Goal: Task Accomplishment & Management: Use online tool/utility

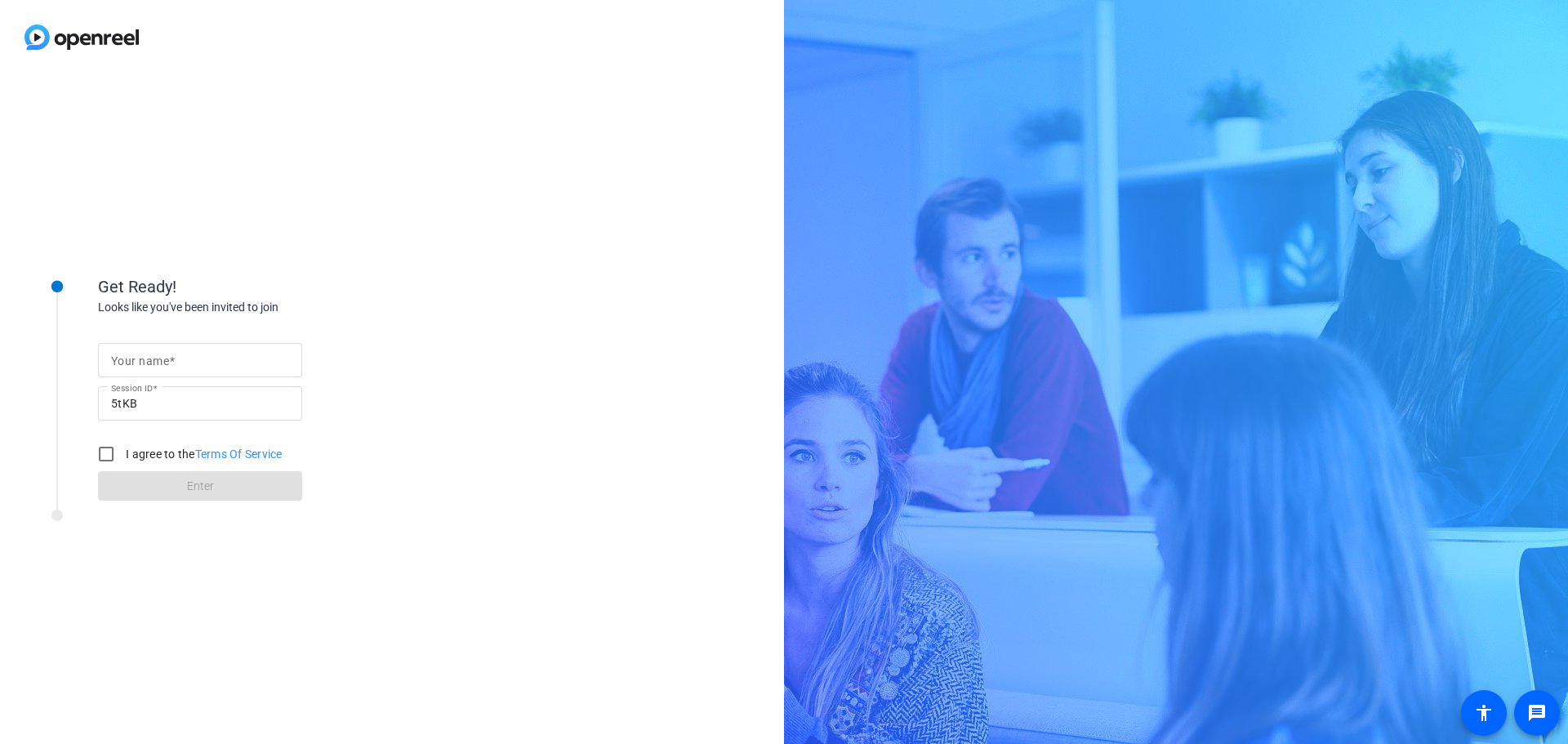
click at [188, 363] on input "Your name" at bounding box center [200, 361] width 178 height 20
type input "[PERSON_NAME]"
click at [107, 450] on input "I agree to the Terms Of Service" at bounding box center [107, 454] width 33 height 33
checkbox input "true"
click at [150, 487] on span at bounding box center [200, 485] width 204 height 39
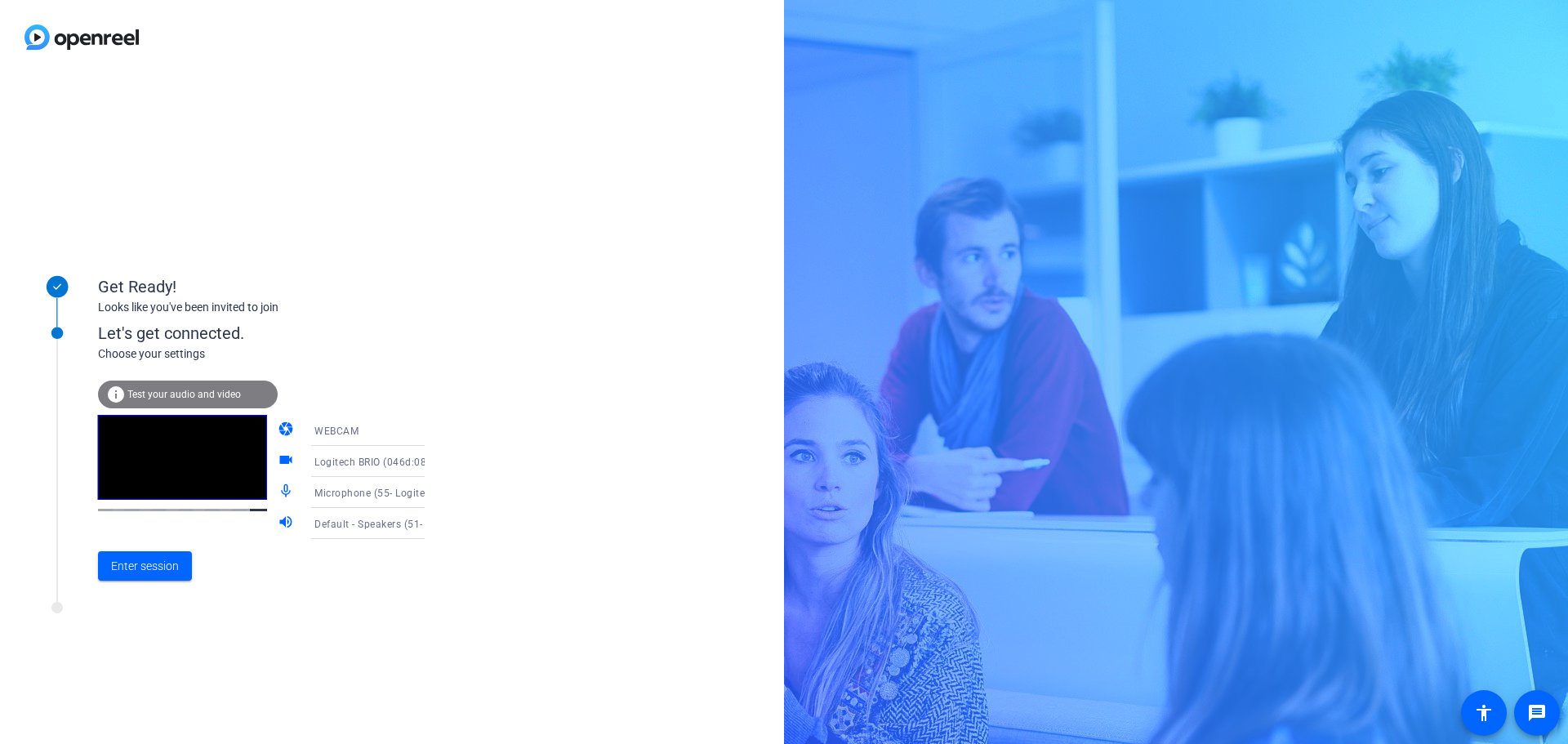
click at [432, 520] on icon at bounding box center [442, 524] width 20 height 20
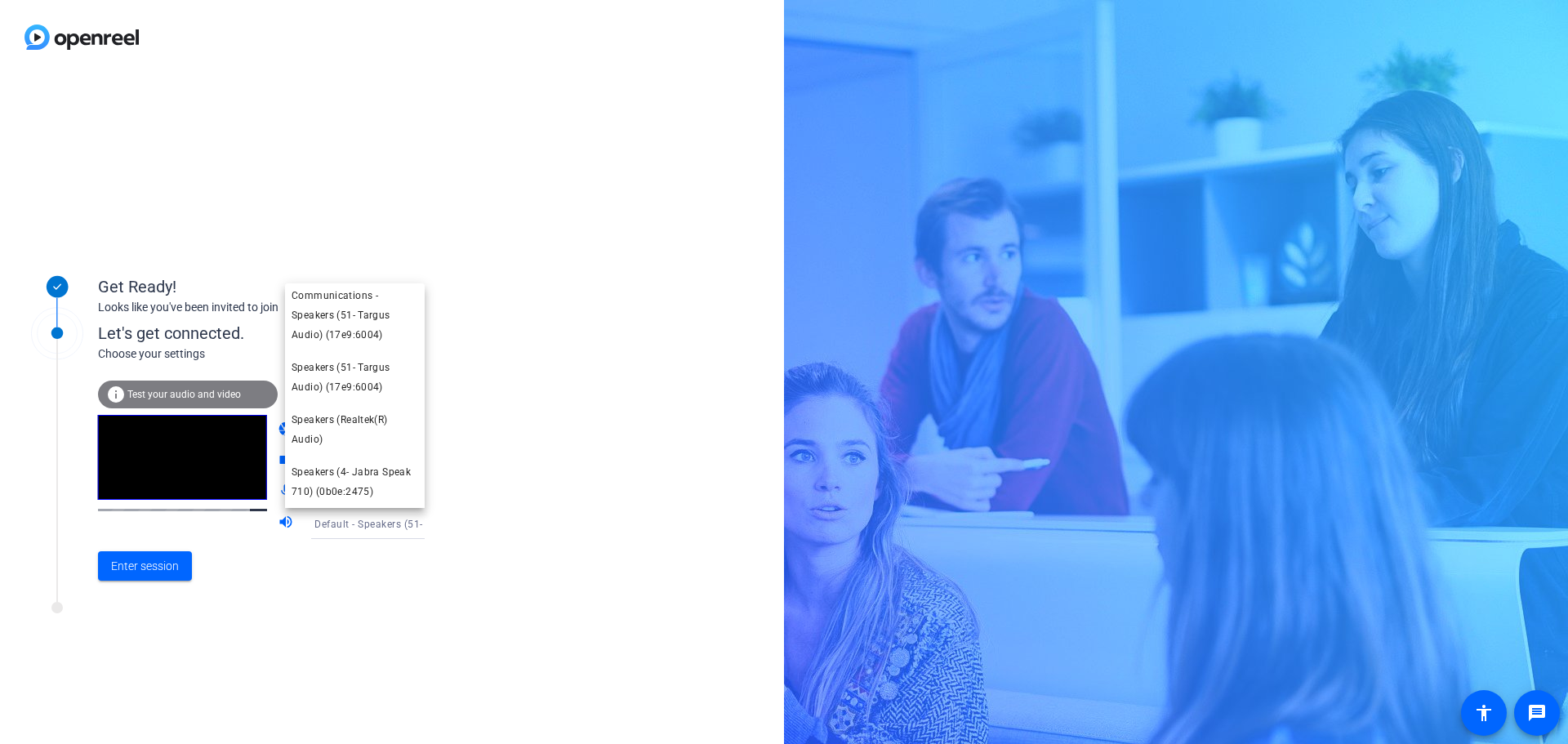
scroll to position [76, 0]
click at [373, 477] on span "Speakers (4- Jabra Speak 710) (0b0e:2475)" at bounding box center [354, 482] width 127 height 39
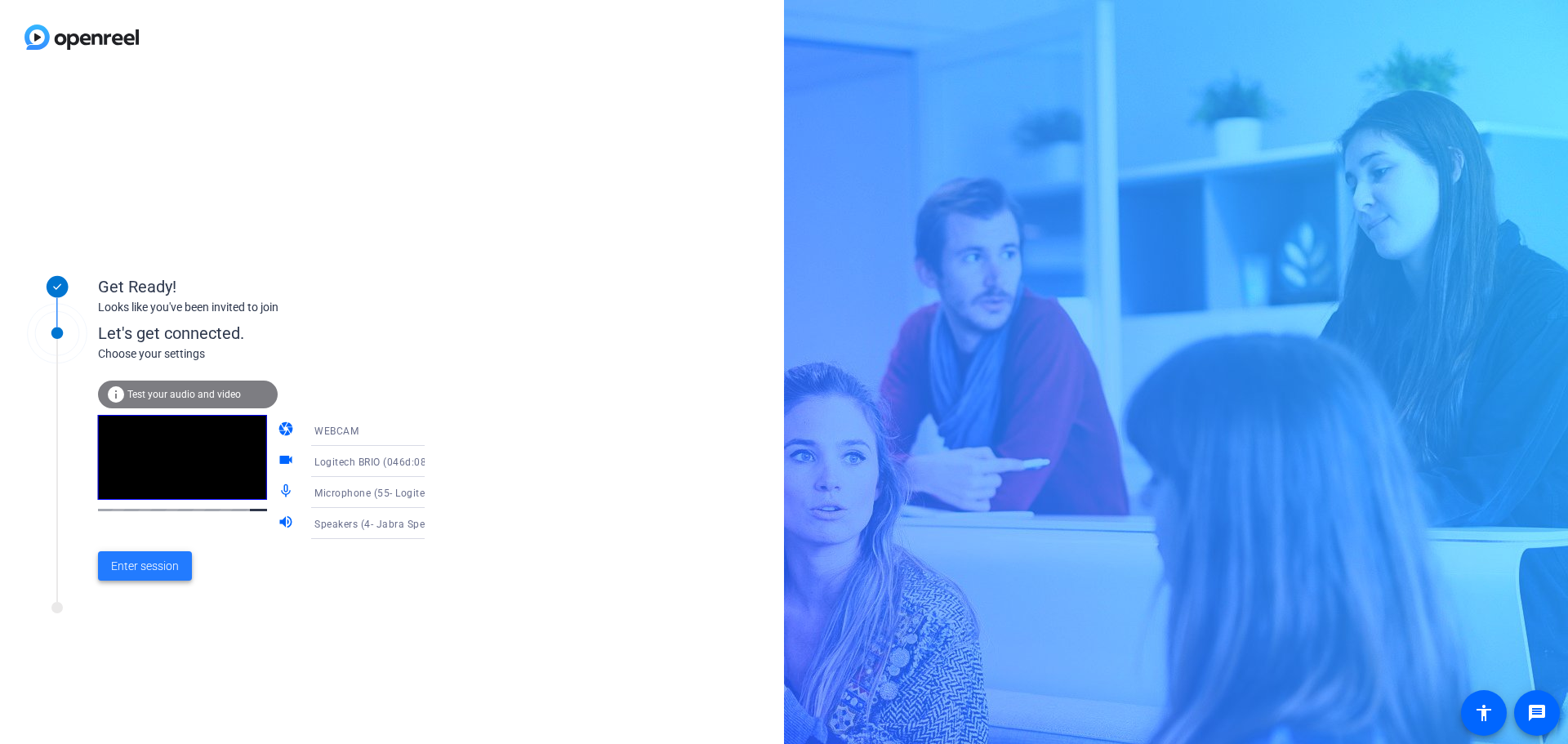
click at [147, 575] on span at bounding box center [145, 566] width 94 height 39
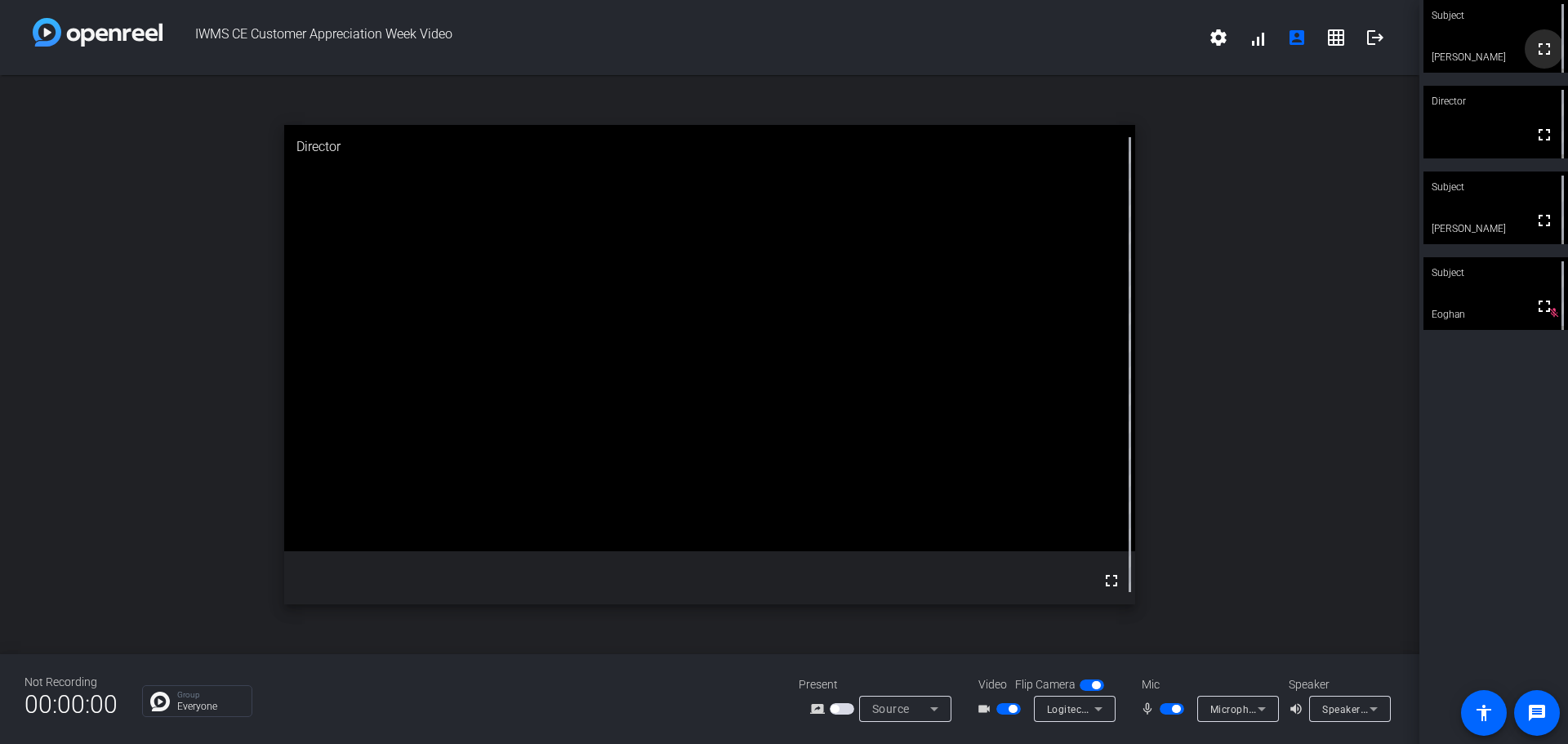
click at [1538, 49] on mat-icon "fullscreen" at bounding box center [1544, 49] width 20 height 20
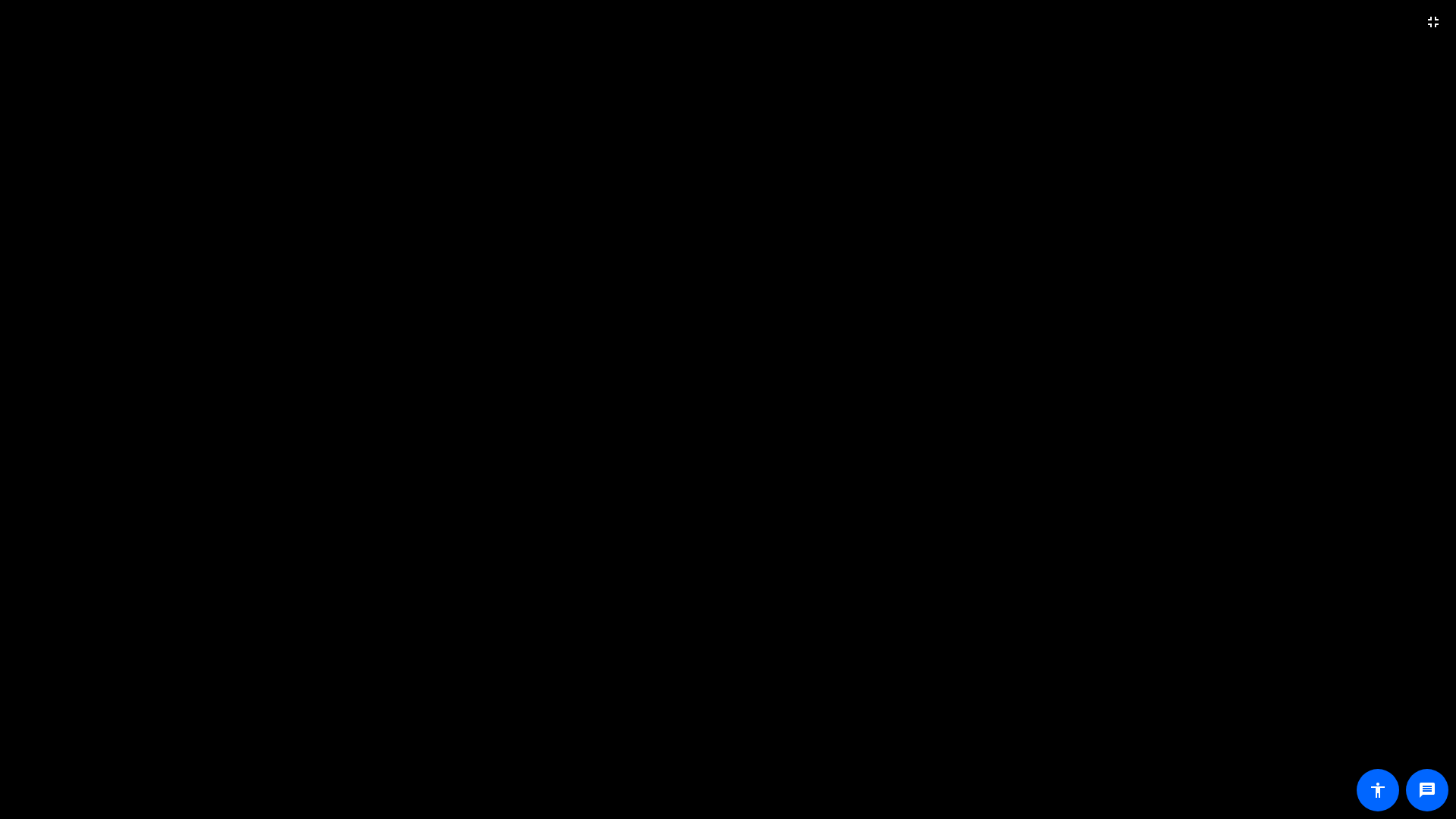
click at [974, 109] on video at bounding box center [728, 409] width 1456 height 819
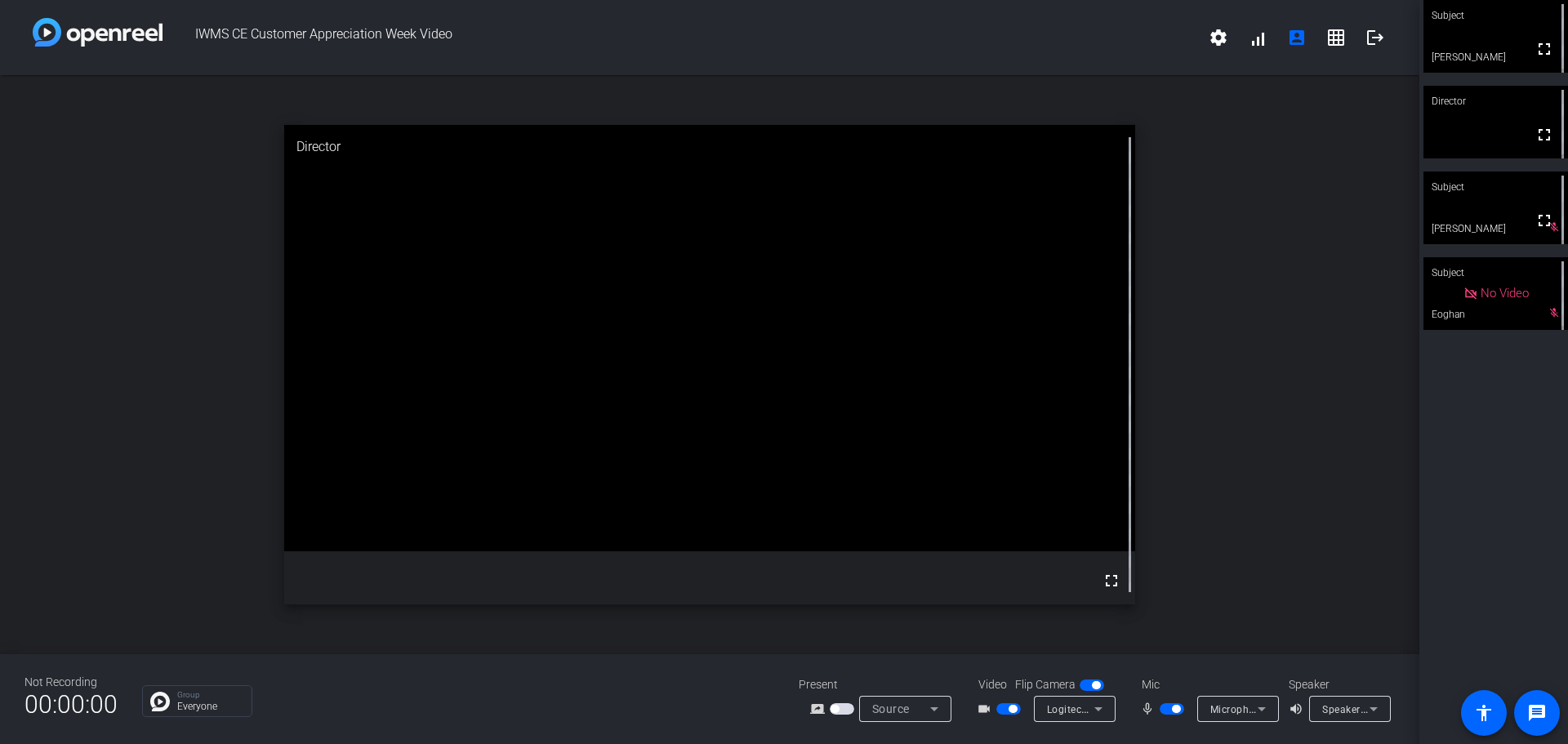
click at [1272, 707] on div "Microphone (55- Logitech BRIO) (046d:085e)" at bounding box center [1238, 708] width 82 height 26
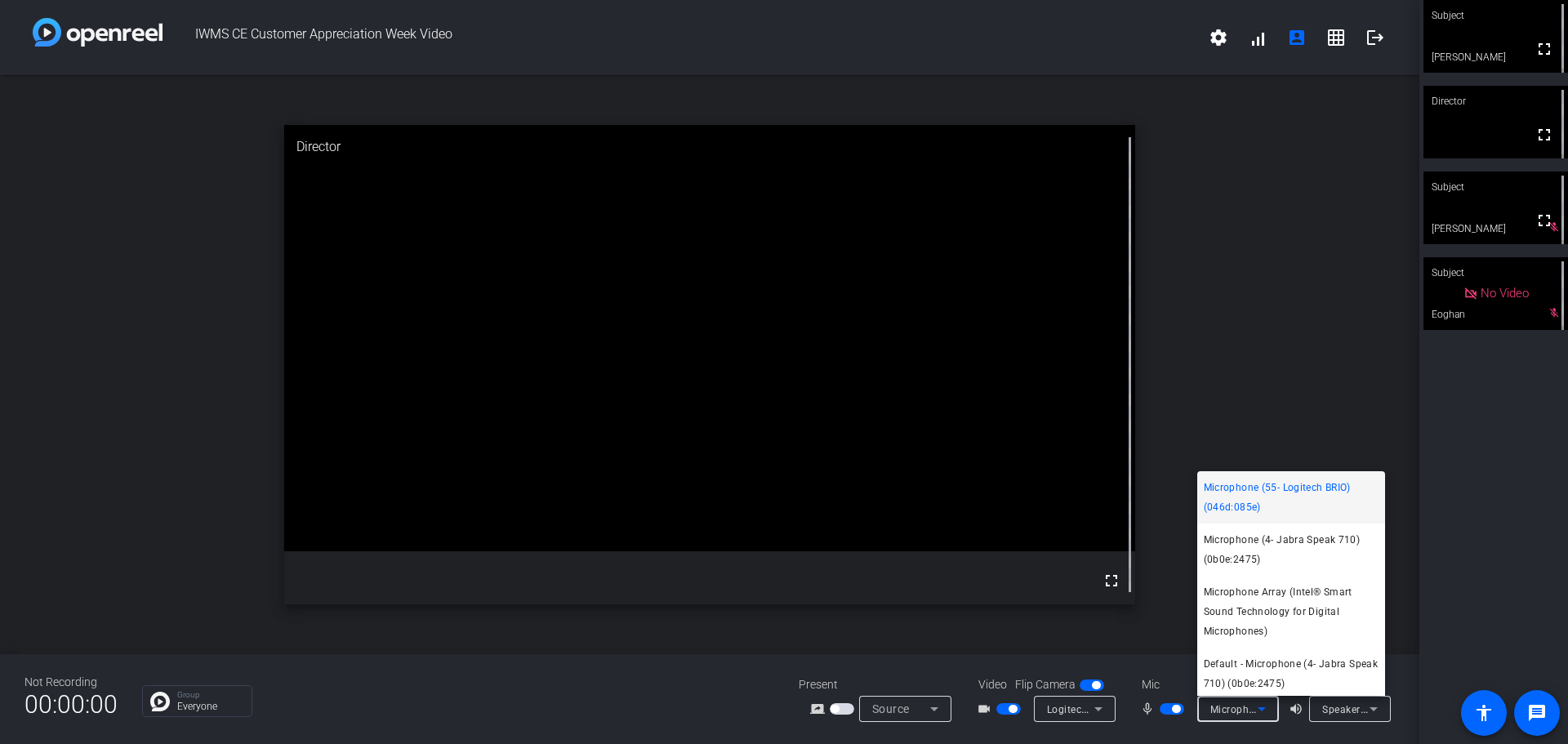
click at [1275, 188] on div at bounding box center [784, 372] width 1568 height 744
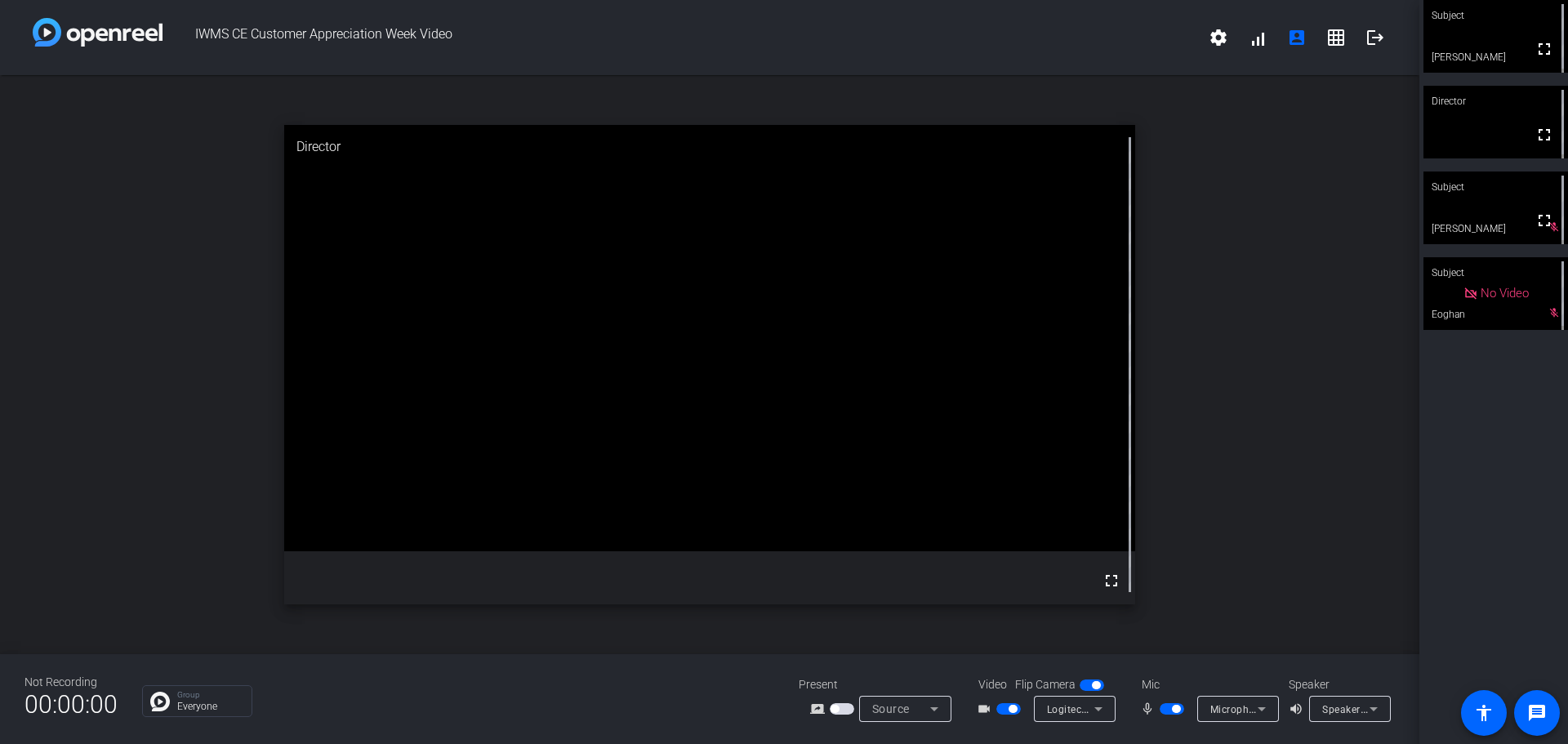
click at [1278, 210] on div "open_in_new Director fullscreen" at bounding box center [709, 365] width 1420 height 579
click at [104, 283] on div "open_in_new Director fullscreen" at bounding box center [709, 365] width 1420 height 579
click at [940, 704] on icon at bounding box center [934, 709] width 20 height 20
click at [1196, 426] on div at bounding box center [784, 372] width 1568 height 744
click at [1336, 34] on mat-icon "grid_on" at bounding box center [1337, 37] width 20 height 20
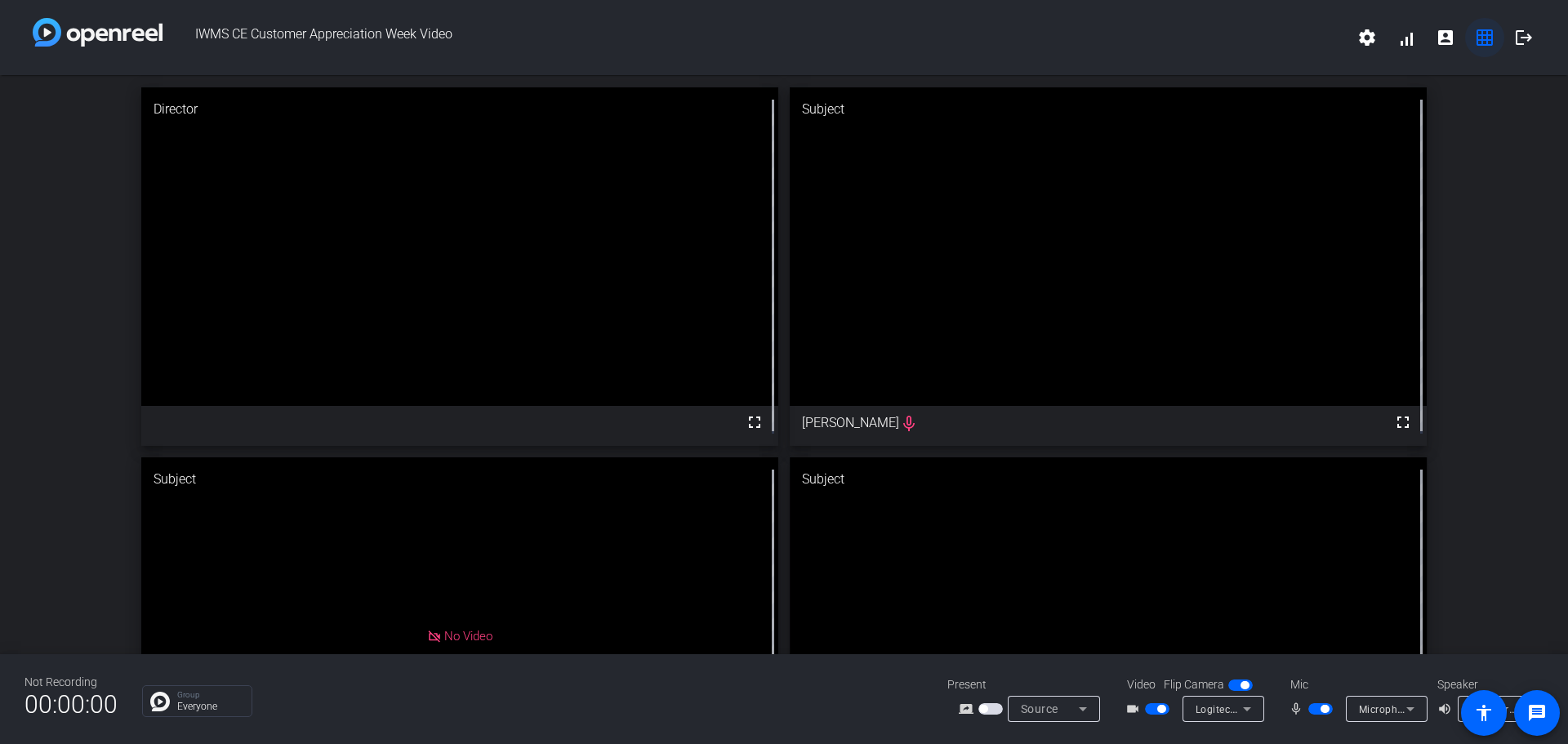
click at [1482, 31] on mat-icon "grid_on" at bounding box center [1485, 37] width 20 height 20
click at [1477, 36] on mat-icon "grid_on" at bounding box center [1485, 37] width 20 height 20
click at [1396, 37] on span at bounding box center [1406, 37] width 39 height 39
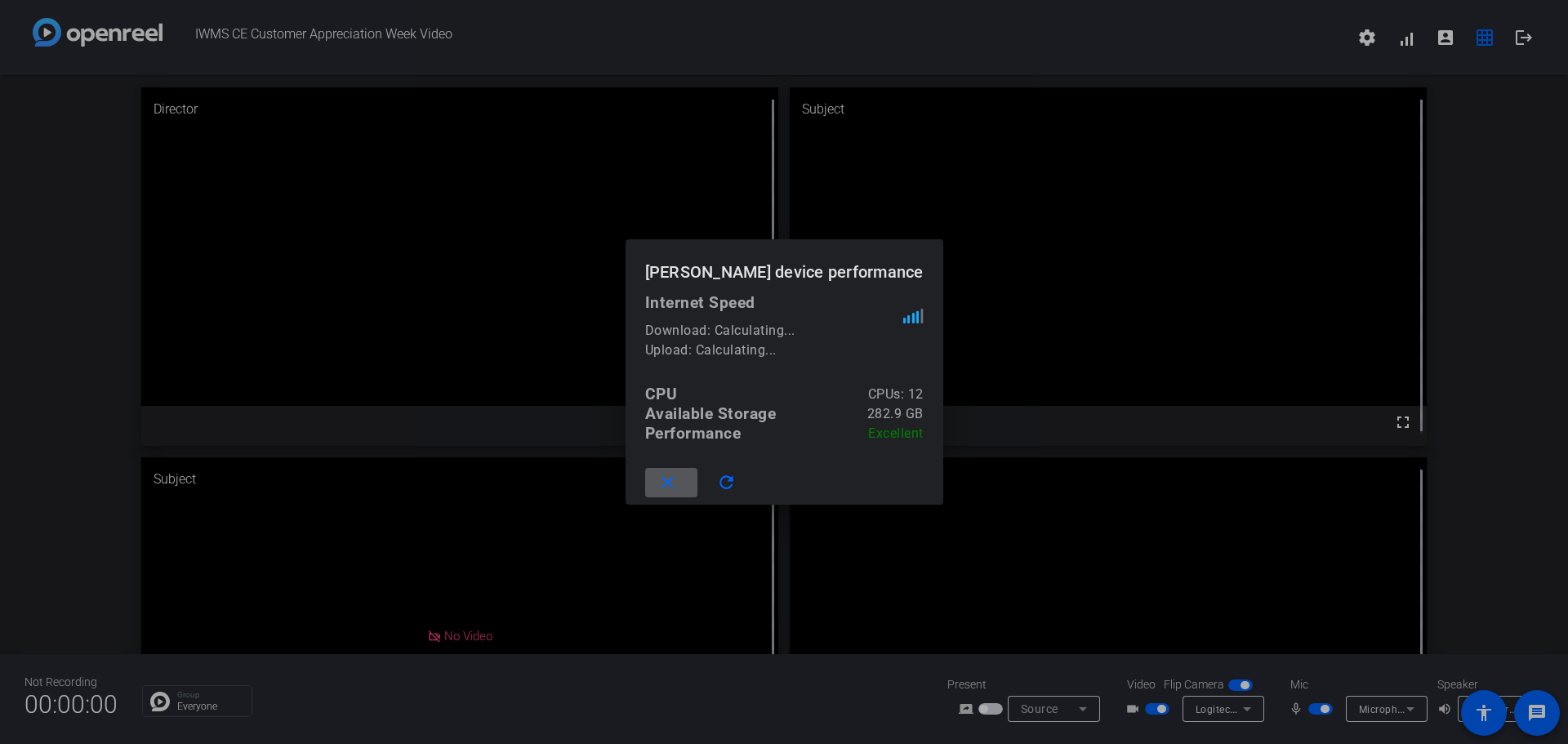
click at [677, 479] on mat-icon "close" at bounding box center [667, 483] width 20 height 20
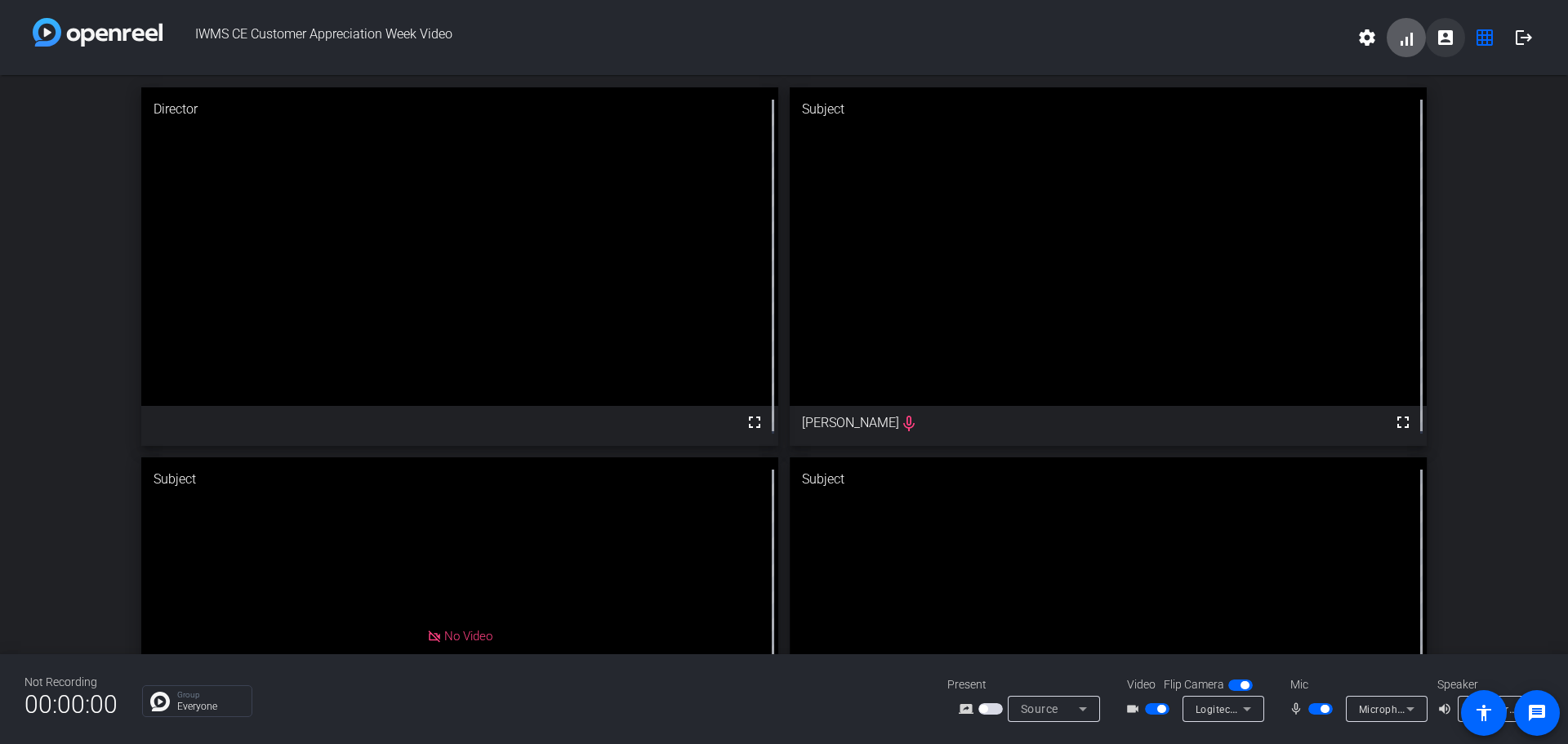
click at [1450, 35] on mat-icon "account_box" at bounding box center [1446, 37] width 20 height 20
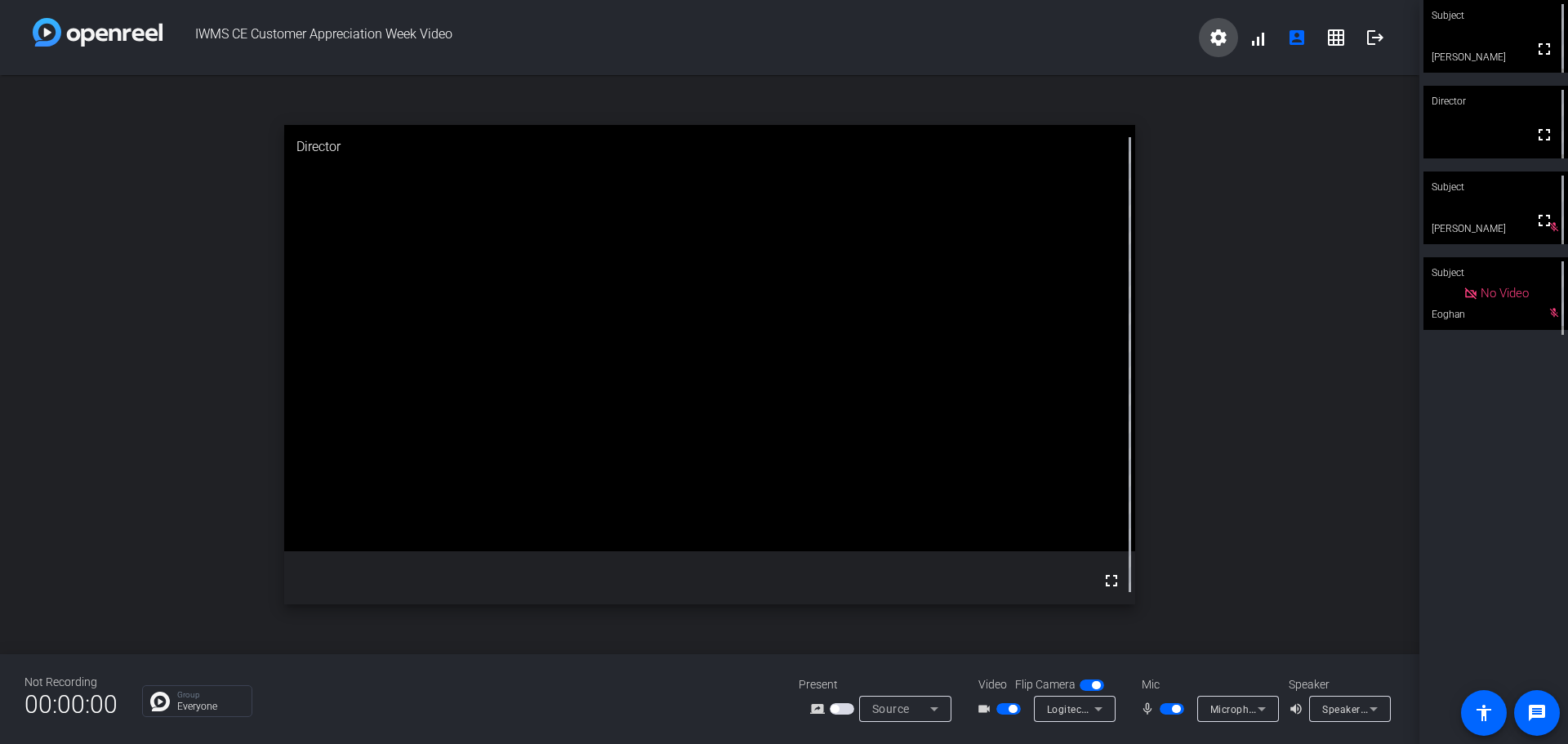
click at [1213, 38] on mat-icon "settings" at bounding box center [1218, 37] width 20 height 20
click at [1144, 42] on div at bounding box center [784, 372] width 1568 height 744
click at [228, 335] on div "open_in_new Director fullscreen" at bounding box center [709, 365] width 1420 height 579
click at [1382, 42] on mat-icon "logout" at bounding box center [1376, 37] width 20 height 20
